Goal: Task Accomplishment & Management: Manage account settings

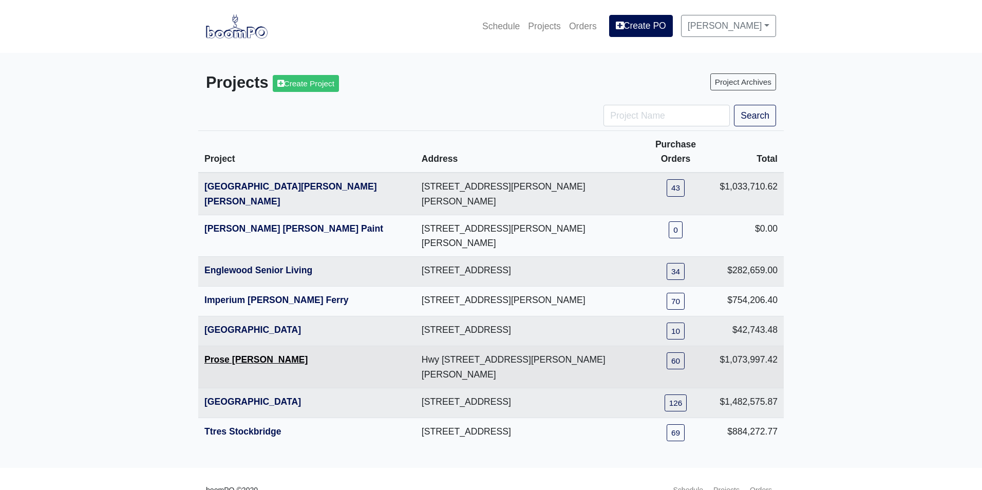
click at [220, 354] on link "Prose McDonough" at bounding box center [255, 359] width 103 height 10
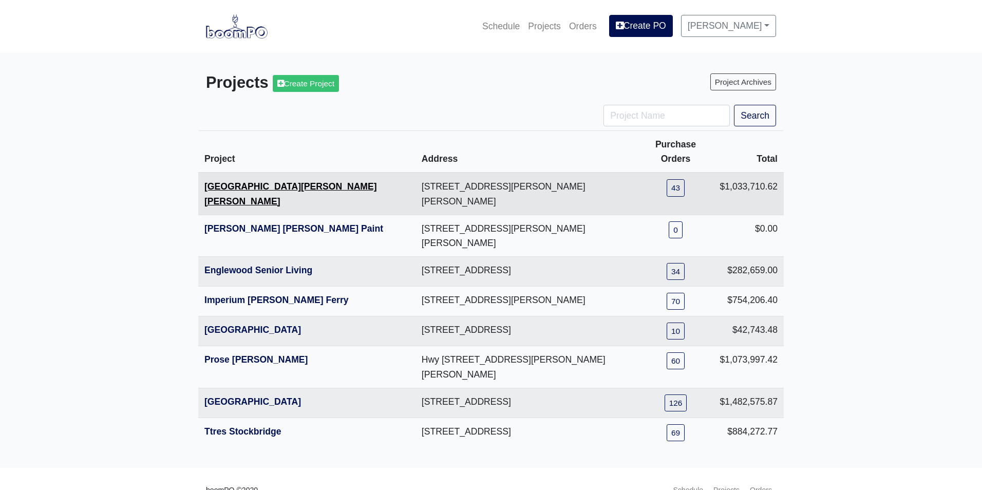
click at [219, 181] on link "Averly Collins Hill" at bounding box center [290, 193] width 173 height 25
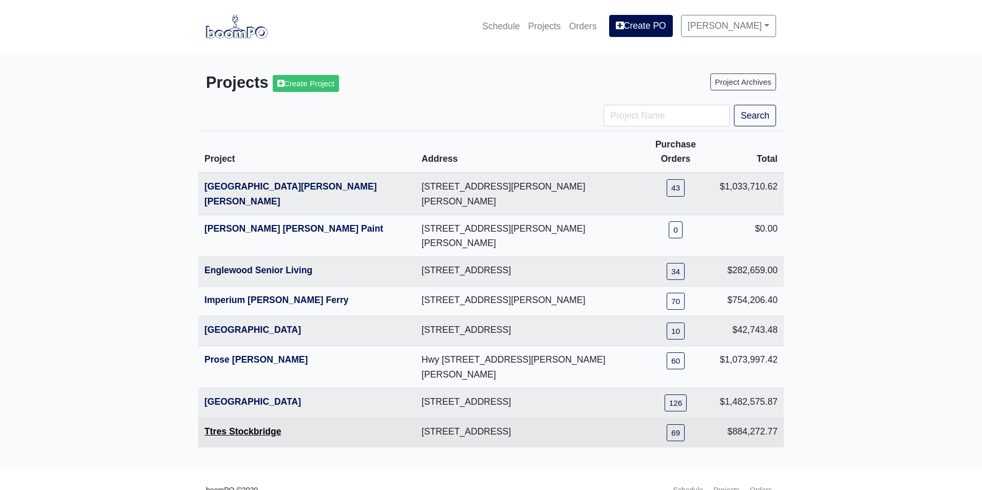
click at [224, 426] on link "Ttres Stockbridge" at bounding box center [242, 431] width 77 height 10
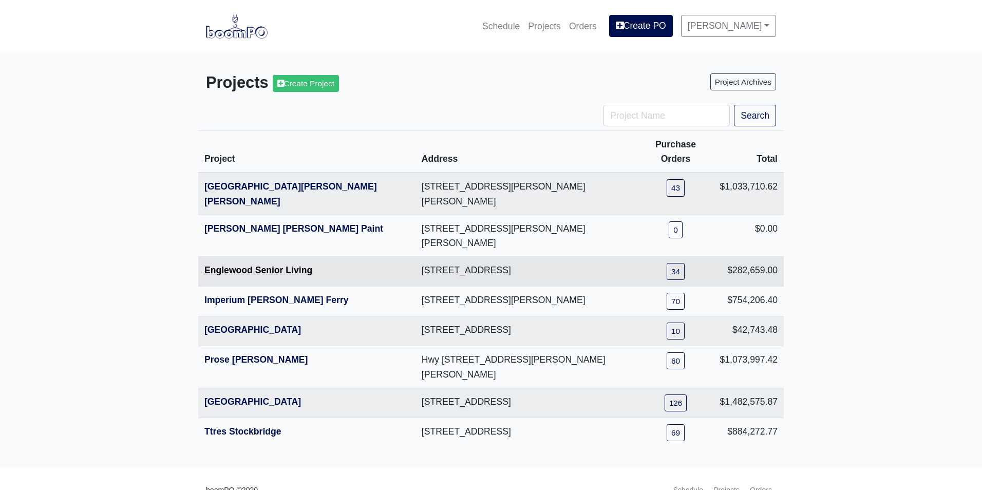
click at [242, 265] on link "Englewood Senior Living" at bounding box center [258, 270] width 108 height 10
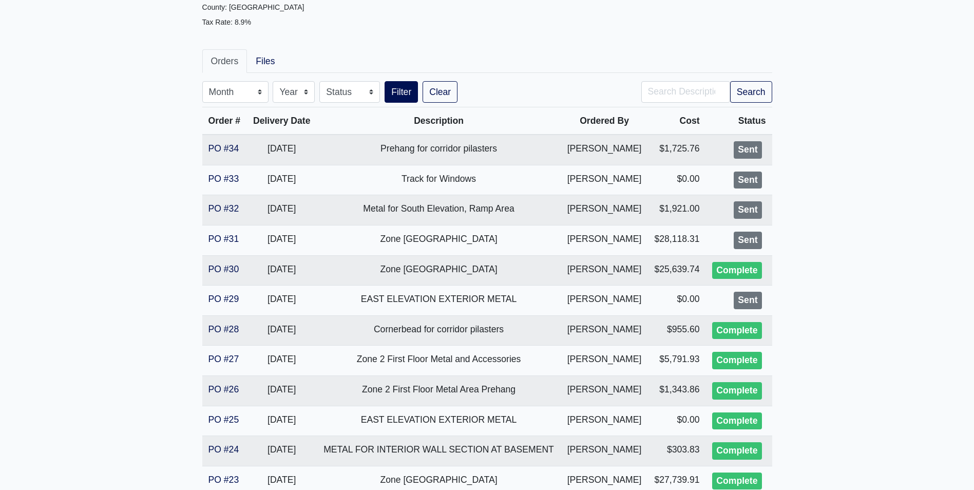
scroll to position [154, 0]
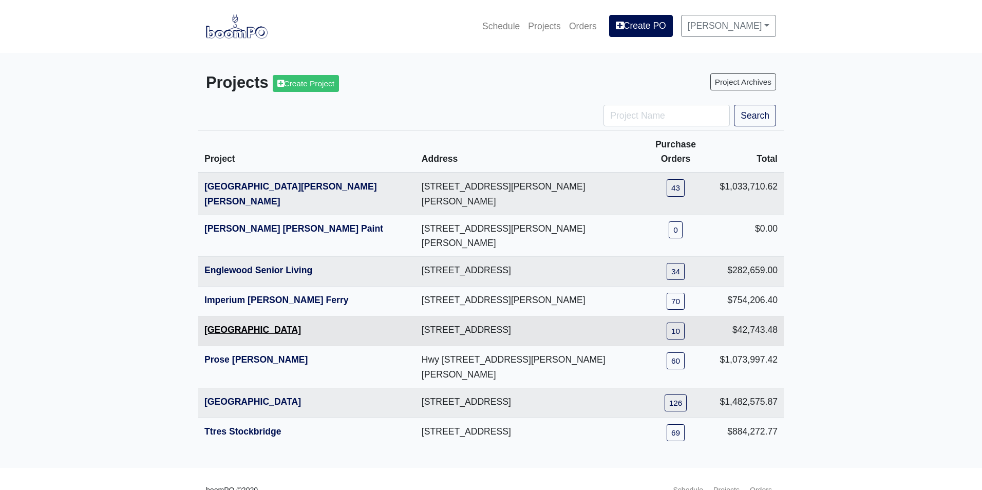
click at [211, 325] on link "Metropolitan Place" at bounding box center [252, 330] width 97 height 10
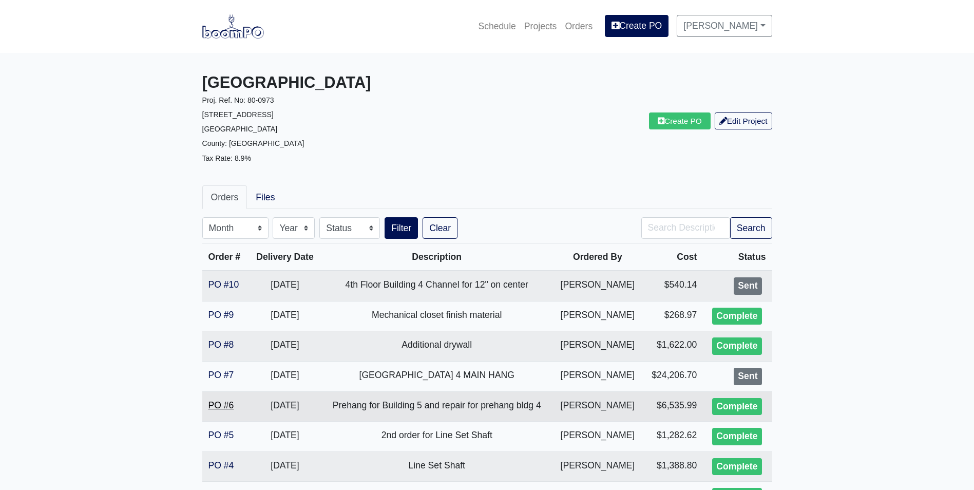
click at [213, 406] on link "PO #6" at bounding box center [222, 405] width 26 height 10
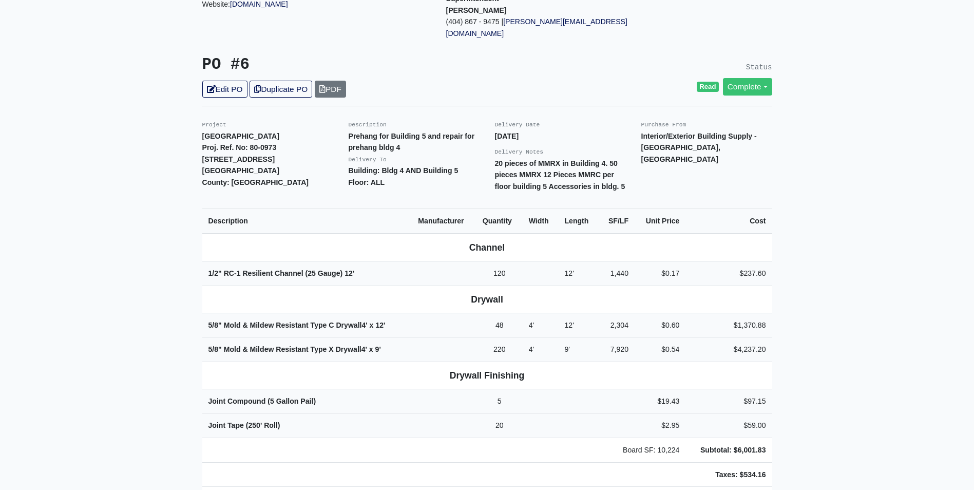
scroll to position [154, 0]
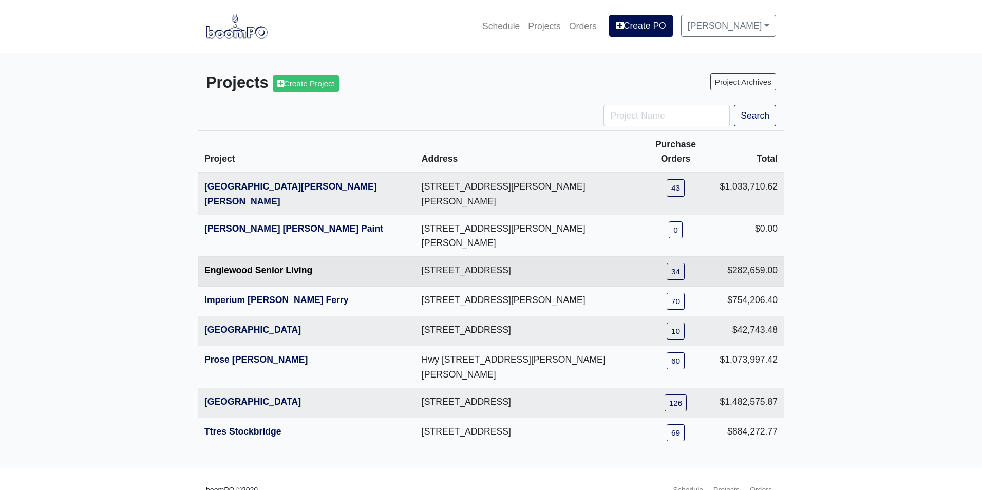
click at [220, 265] on link "Englewood Senior Living" at bounding box center [258, 270] width 108 height 10
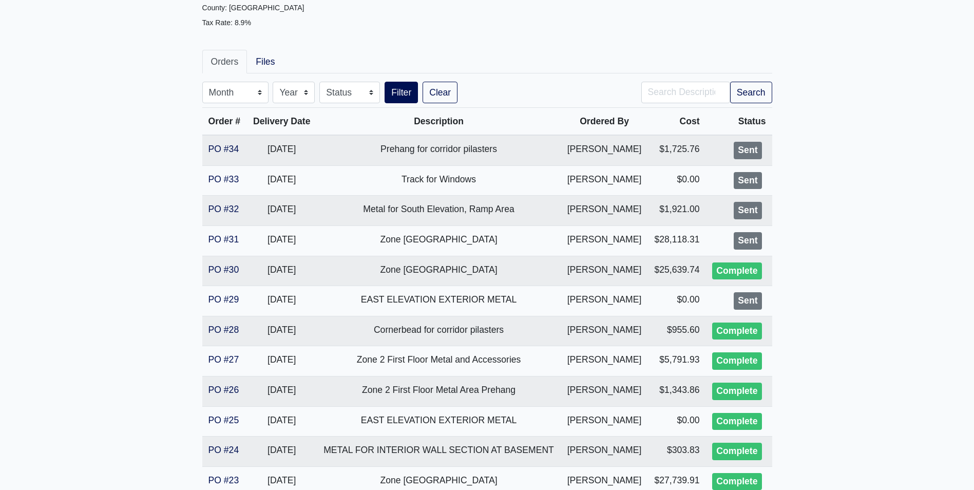
scroll to position [154, 0]
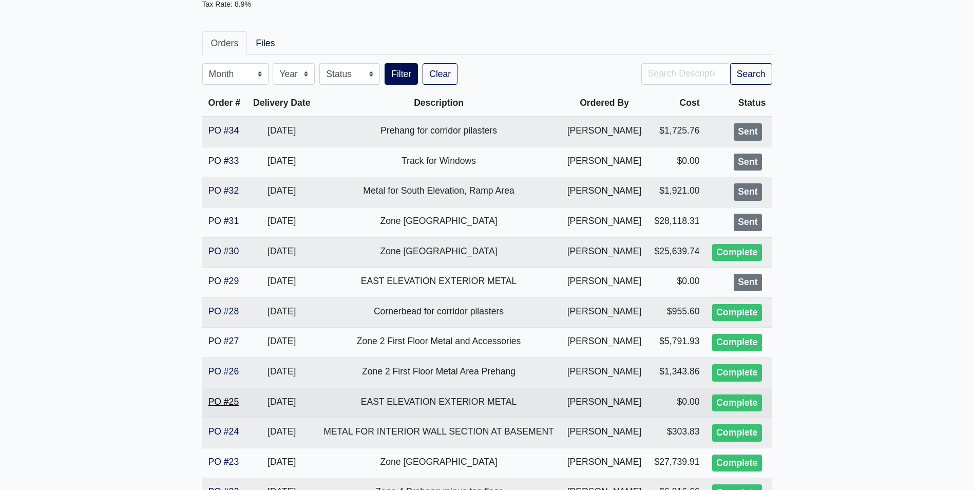
click at [215, 401] on link "PO #25" at bounding box center [224, 401] width 31 height 10
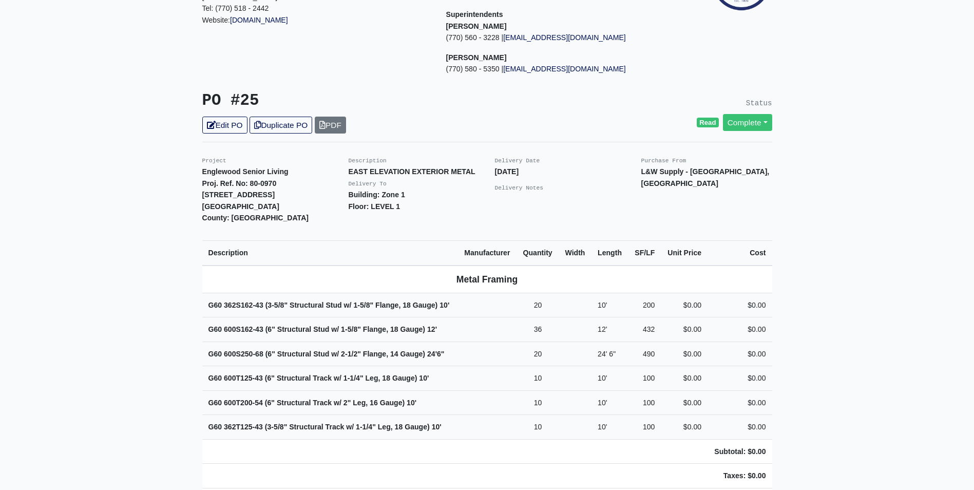
scroll to position [154, 0]
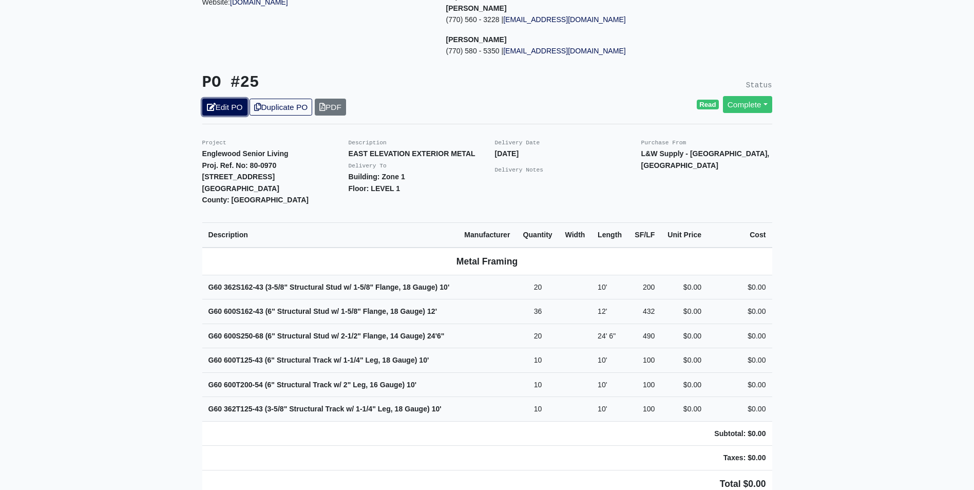
click at [234, 99] on link "Edit PO" at bounding box center [224, 107] width 45 height 17
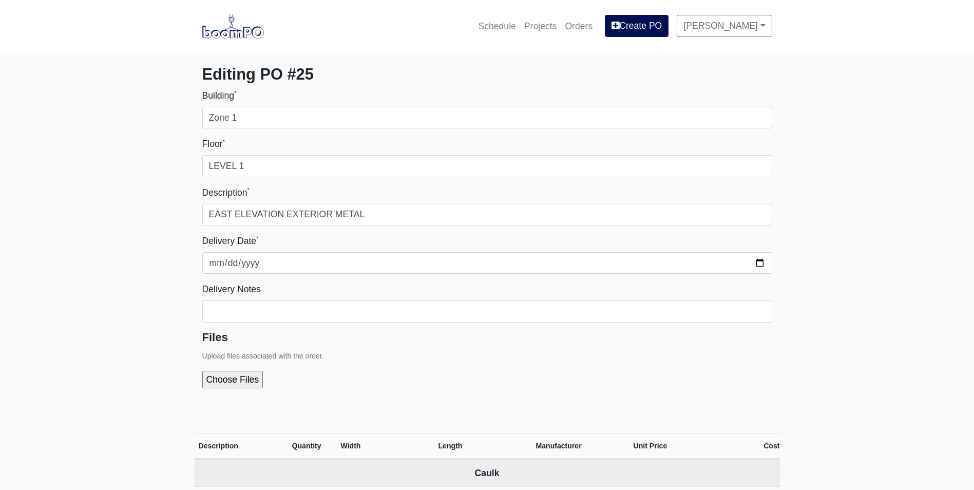
select select
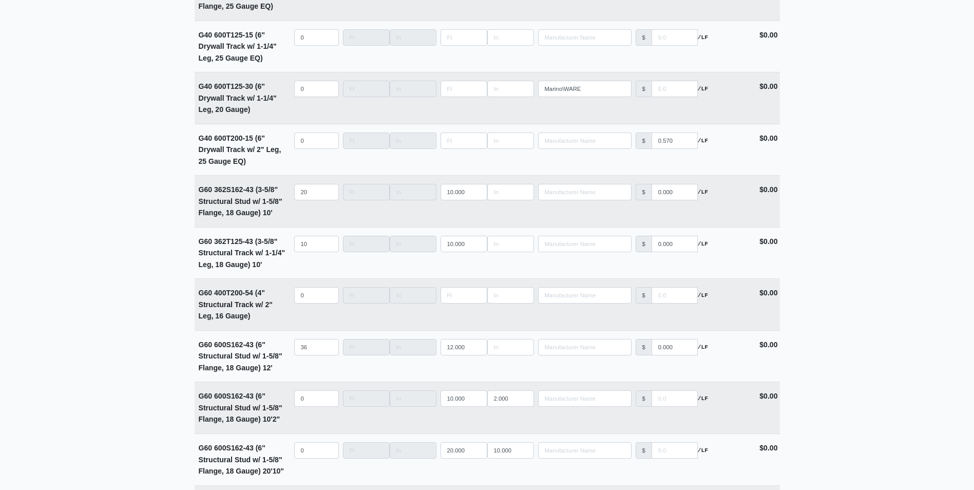
scroll to position [1746, 0]
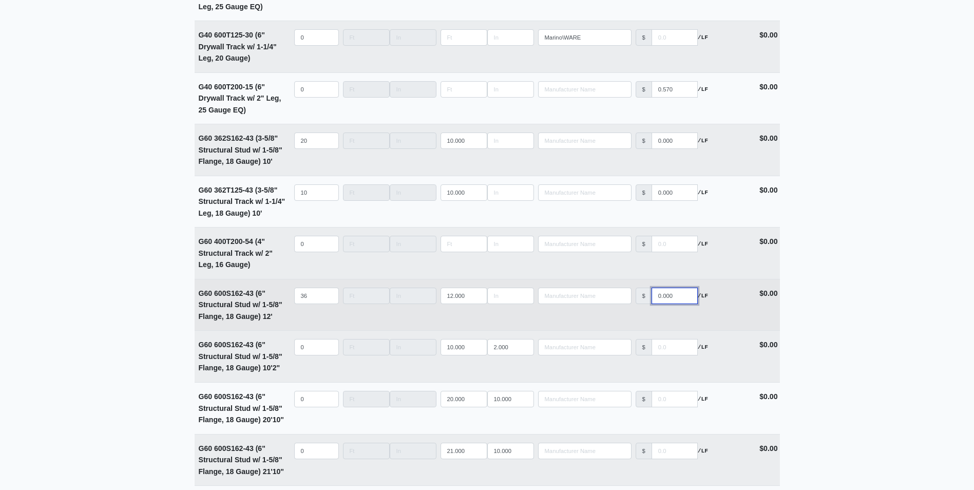
click at [654, 304] on input "0.000" at bounding box center [675, 296] width 46 height 16
type input "1.000"
select select
type input "1.9"
select select
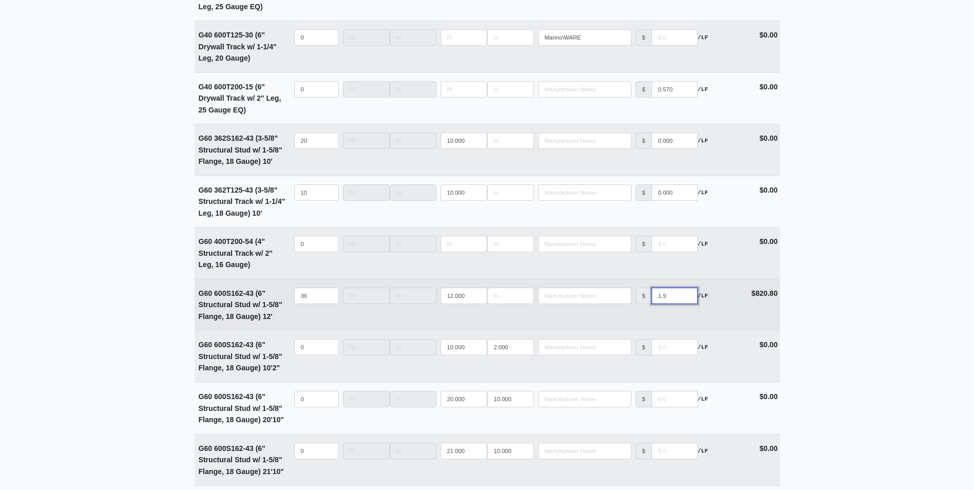
type input "1.96"
select select
type input "1.965"
select select
type input "1.965"
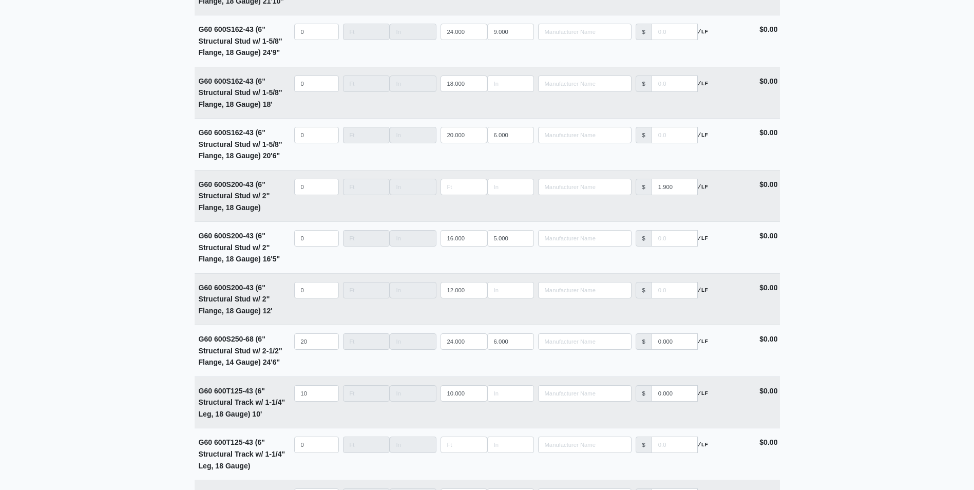
scroll to position [2260, 0]
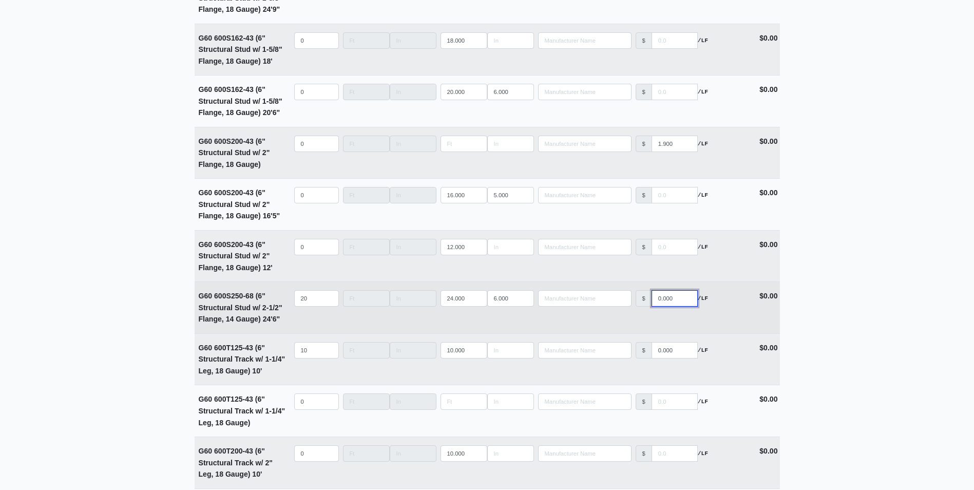
type input "0"
drag, startPoint x: 674, startPoint y: 304, endPoint x: 636, endPoint y: 305, distance: 38.5
click at [636, 305] on div "$ 0.000 /LF" at bounding box center [682, 298] width 93 height 16
type input "3"
select select
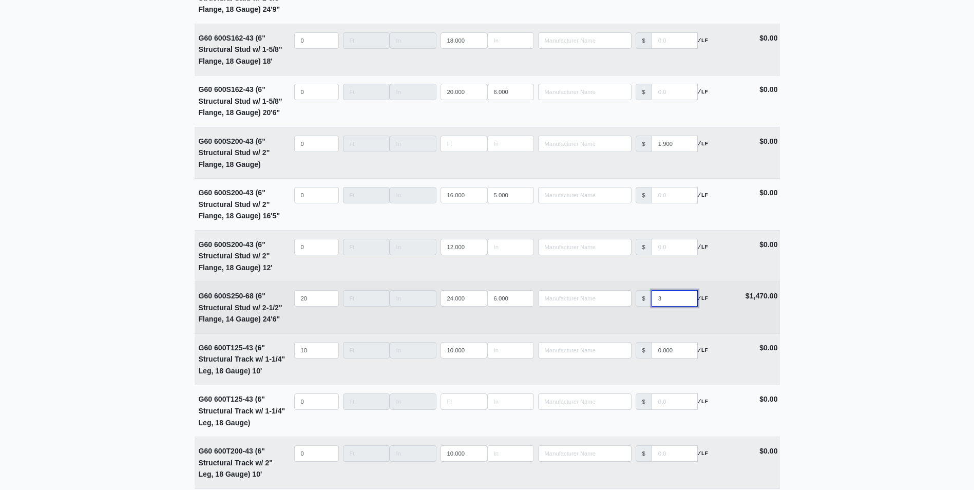
type input "3.5"
select select
type input "3.57"
select select
type input "3.570"
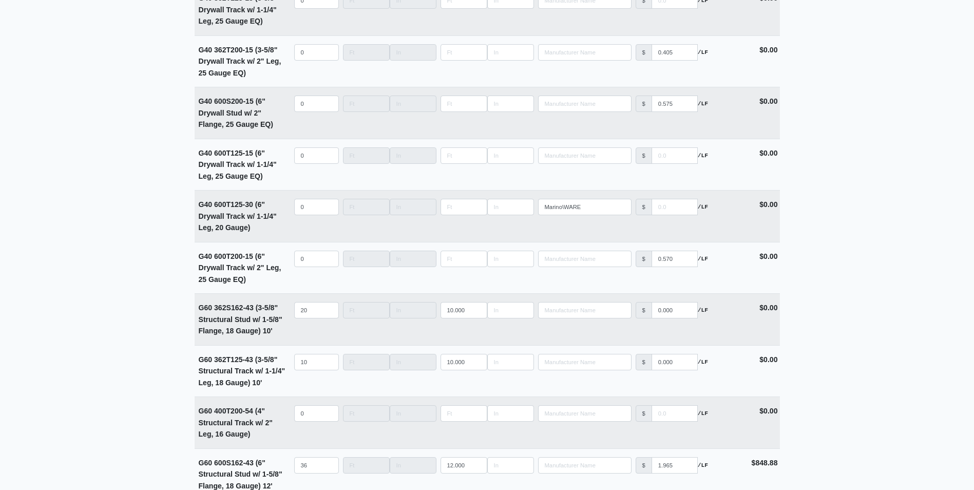
scroll to position [1592, 0]
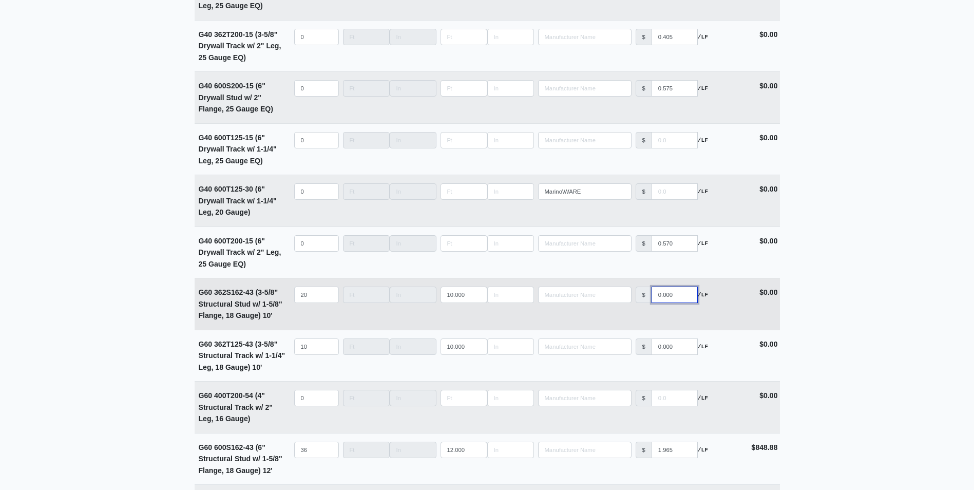
drag, startPoint x: 679, startPoint y: 303, endPoint x: 622, endPoint y: 304, distance: 56.5
click at [622, 304] on tr "G60 362S162-43 (3-5/8" Structural Stud w/ 1-5/8" Flange, 18 Gauge) 10' Qty 20 W…" at bounding box center [487, 304] width 585 height 52
type input "1"
select select
type input "14"
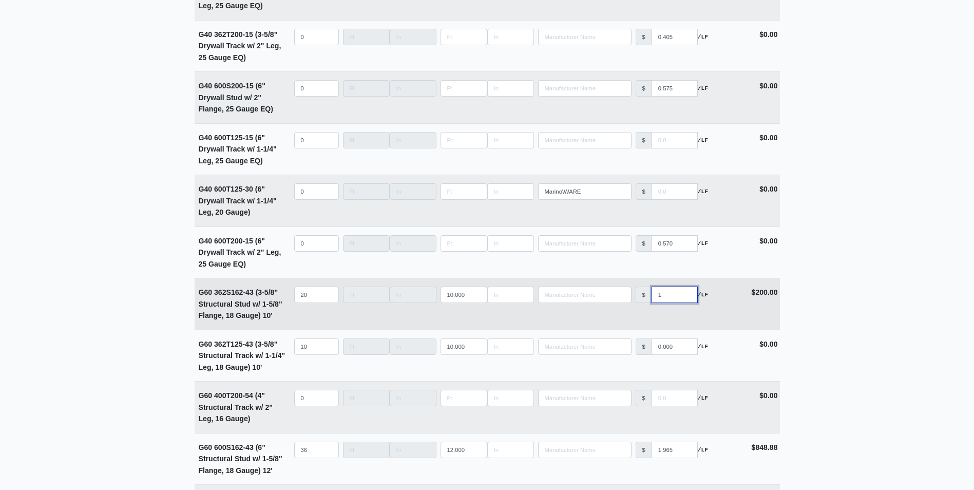
select select
type input "149"
select select
type input "1490"
select select
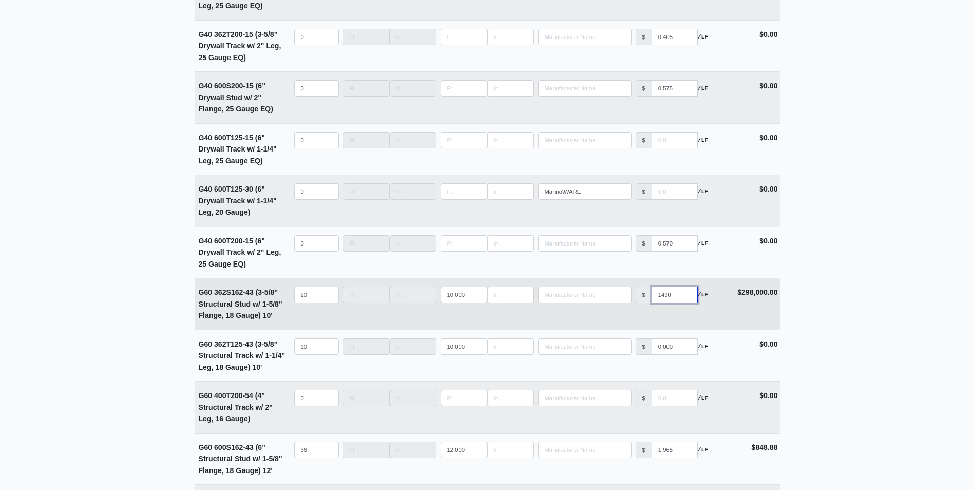
type input "149"
select select
type input "14"
select select
type input "1"
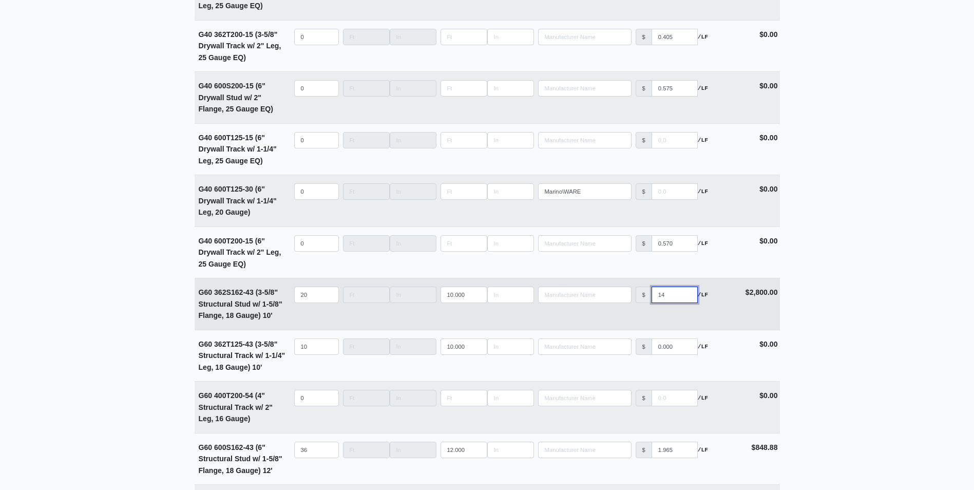
select select
type input "1.4"
select select
type input "1.49"
select select
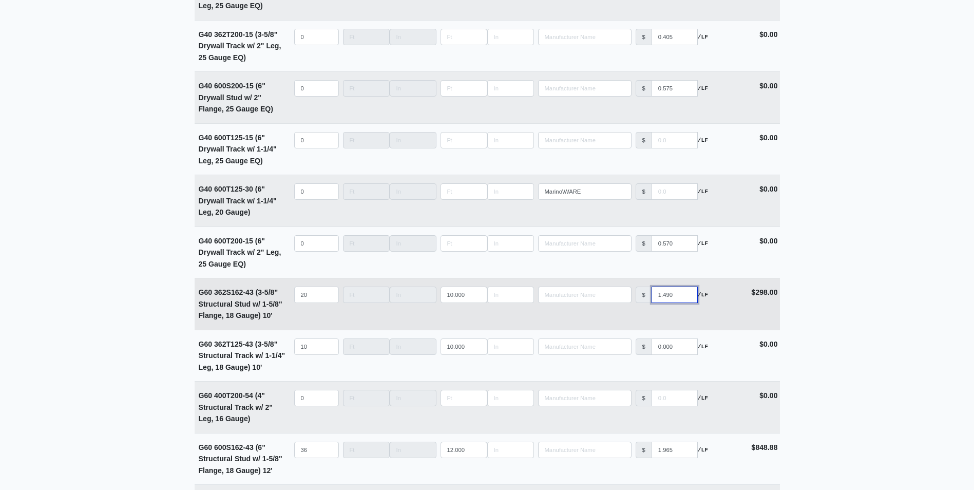
type input "1.490"
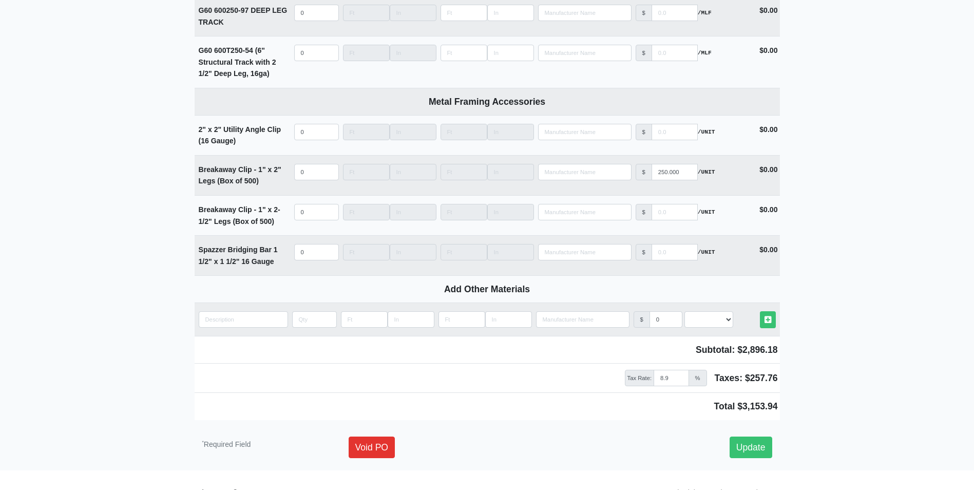
scroll to position [2937, 0]
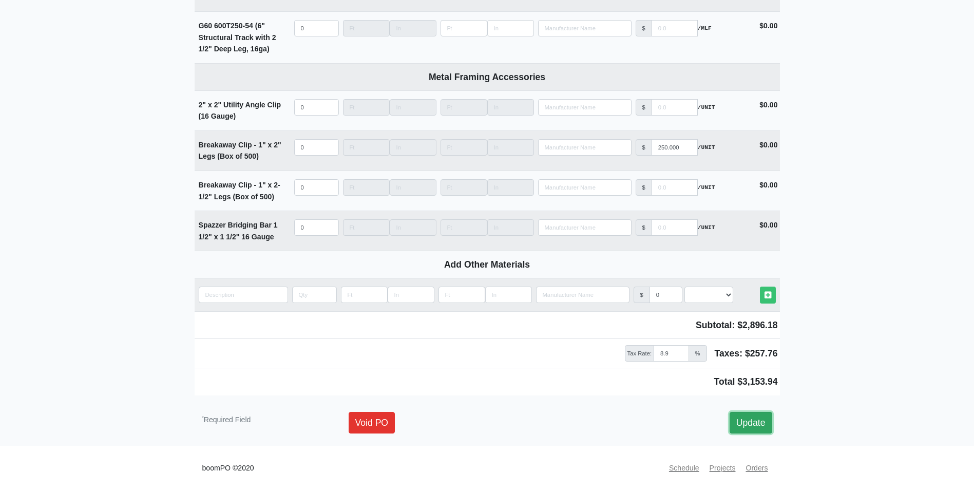
click at [745, 423] on link "Update" at bounding box center [751, 423] width 43 height 22
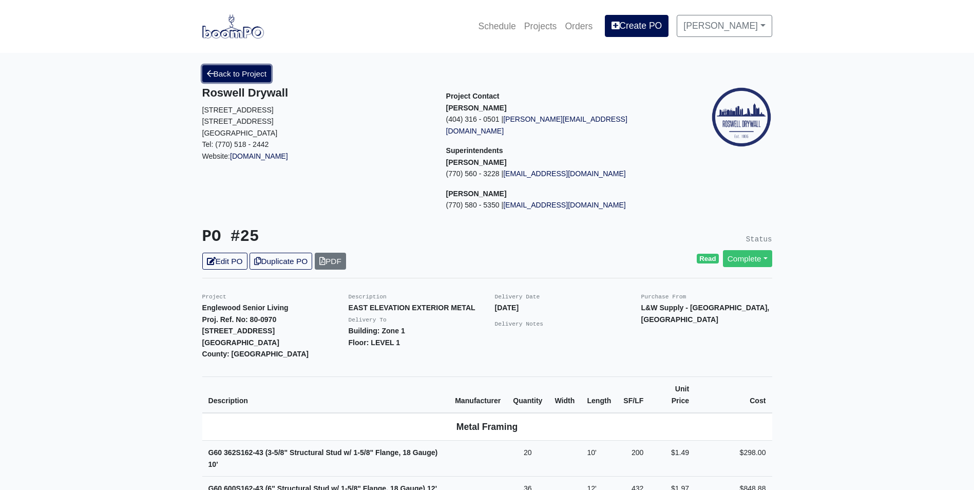
click at [250, 75] on link "Back to Project" at bounding box center [236, 73] width 69 height 17
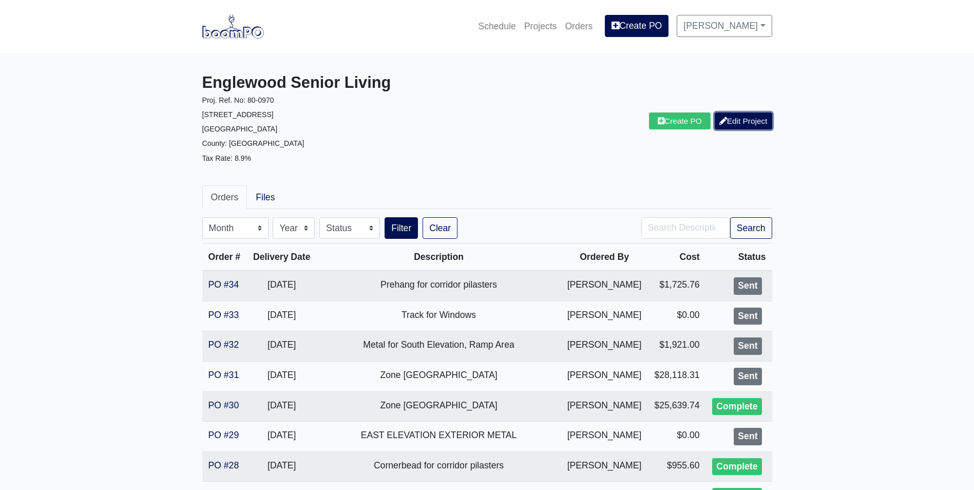
click at [754, 123] on link "Edit Project" at bounding box center [744, 120] width 58 height 17
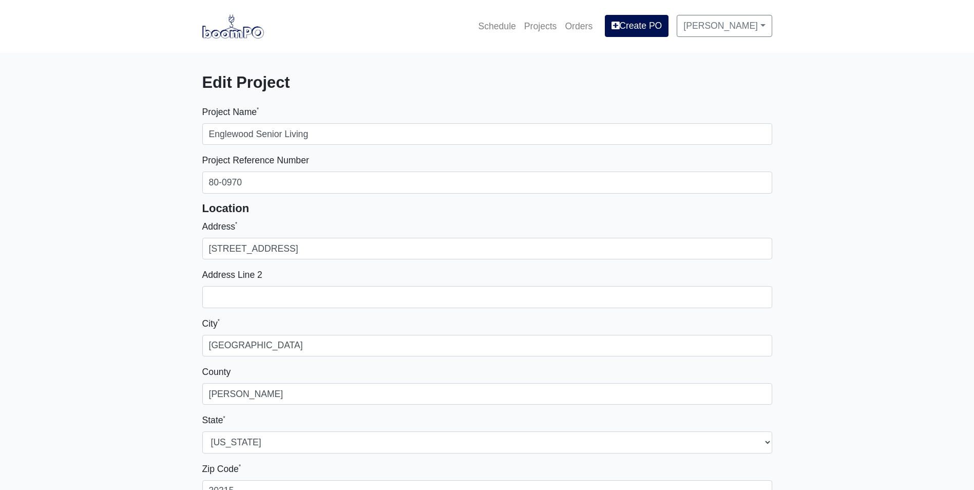
select select
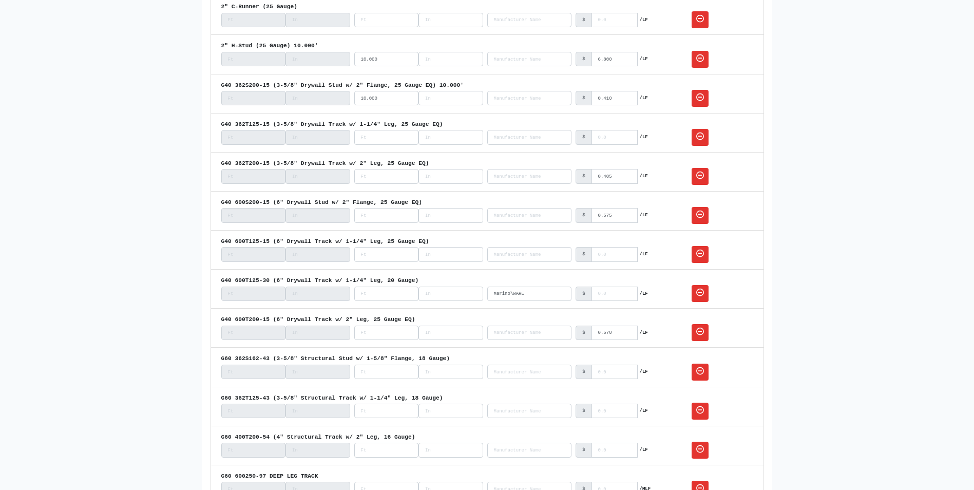
scroll to position [1798, 0]
